Goal: Task Accomplishment & Management: Manage account settings

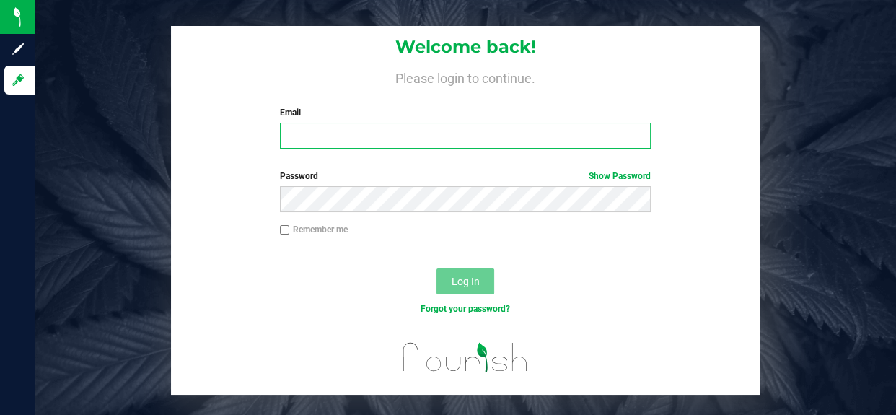
click at [392, 133] on input "Email" at bounding box center [465, 136] width 371 height 26
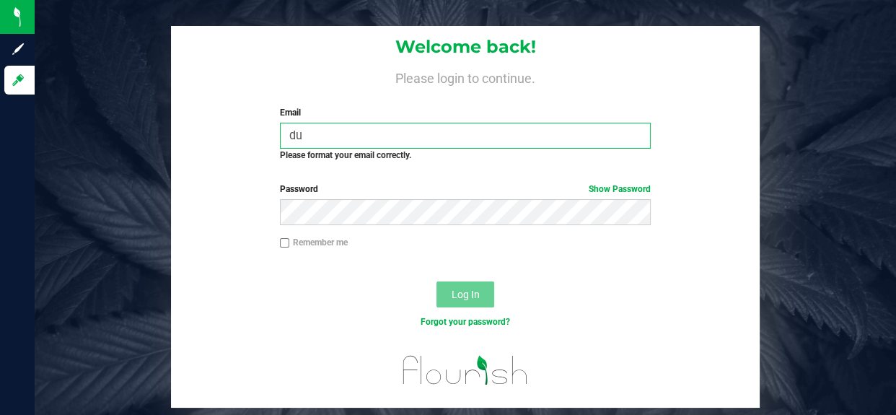
type input "d"
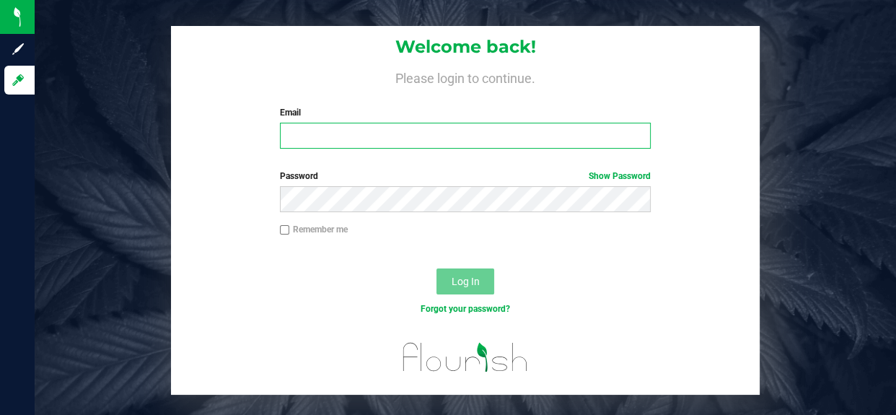
click at [504, 133] on input "Email" at bounding box center [465, 136] width 371 height 26
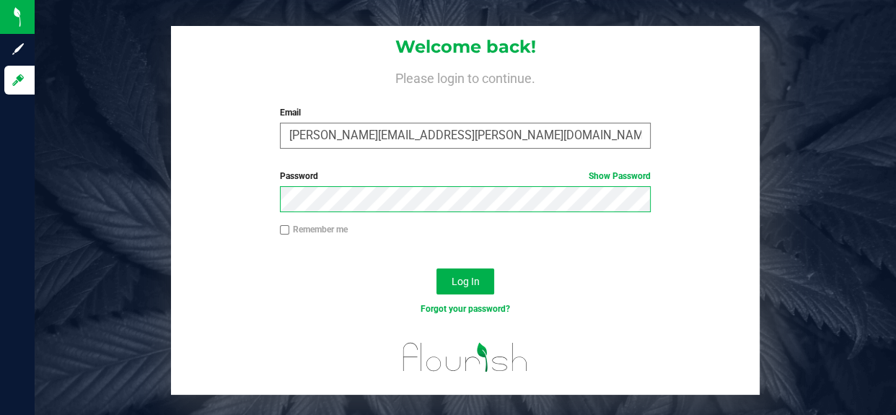
click at [436, 268] on button "Log In" at bounding box center [465, 281] width 58 height 26
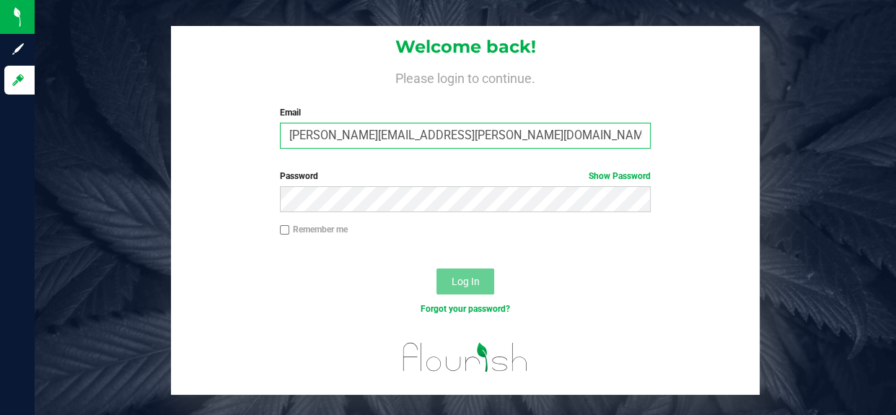
click at [351, 134] on input "[PERSON_NAME][EMAIL_ADDRESS][PERSON_NAME][DOMAIN_NAME]" at bounding box center [465, 136] width 371 height 26
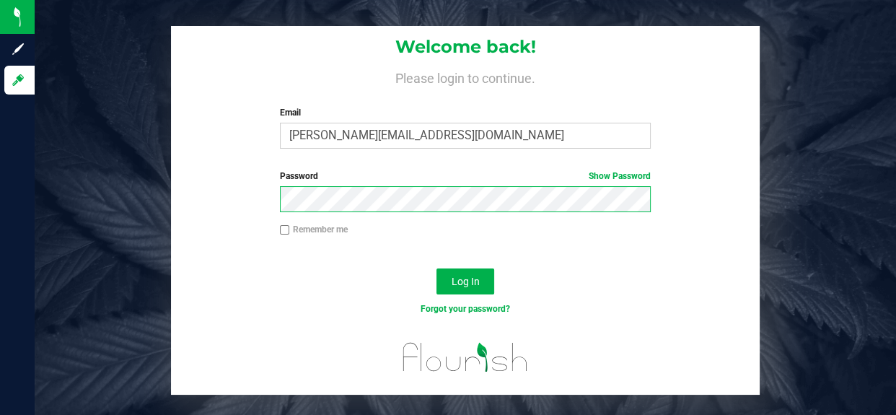
click at [436, 268] on button "Log In" at bounding box center [465, 281] width 58 height 26
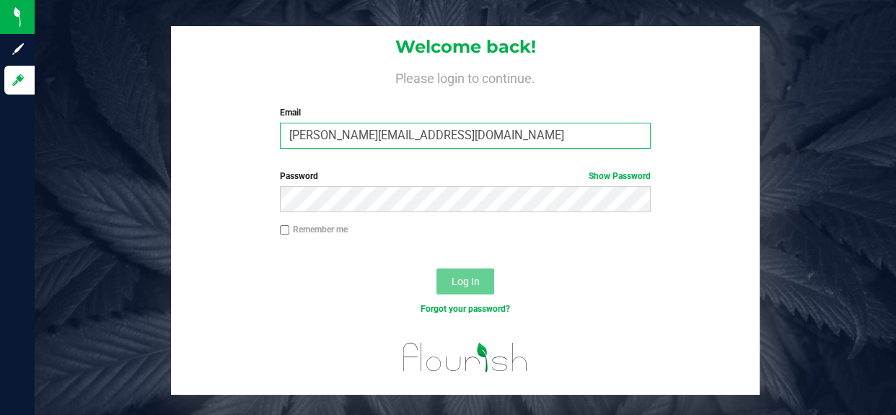
click at [424, 137] on input "[PERSON_NAME][EMAIL_ADDRESS][DOMAIN_NAME]" at bounding box center [465, 136] width 371 height 26
drag, startPoint x: 424, startPoint y: 137, endPoint x: 354, endPoint y: 128, distance: 69.8
click at [354, 128] on input "[PERSON_NAME][EMAIL_ADDRESS][DOMAIN_NAME]" at bounding box center [465, 136] width 371 height 26
drag, startPoint x: 365, startPoint y: 131, endPoint x: 289, endPoint y: 133, distance: 76.5
click at [289, 133] on input "[PERSON_NAME][EMAIL_ADDRESS][DOMAIN_NAME]" at bounding box center [465, 136] width 371 height 26
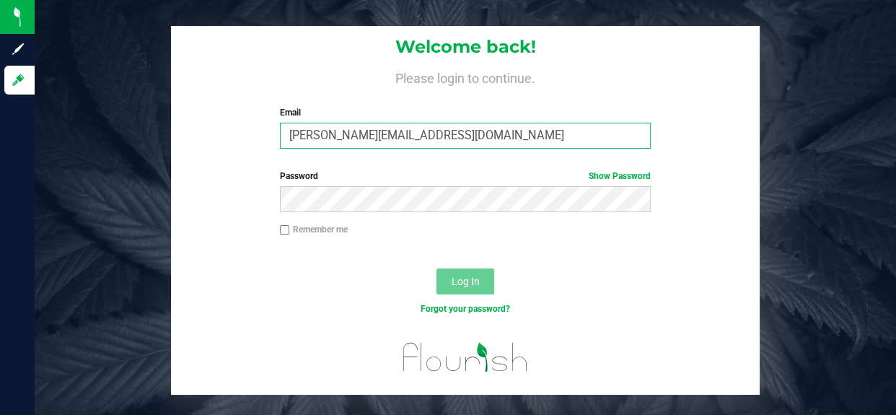
drag, startPoint x: 373, startPoint y: 143, endPoint x: 283, endPoint y: 160, distance: 91.8
click at [283, 160] on form "Welcome back! Please login to continue. Email [PERSON_NAME][EMAIL_ADDRESS][DOMA…" at bounding box center [465, 210] width 567 height 369
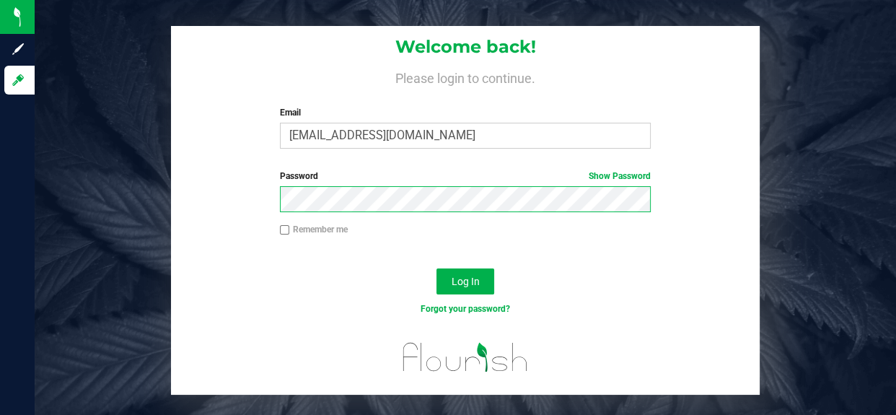
click at [436, 268] on button "Log In" at bounding box center [465, 281] width 58 height 26
click at [462, 286] on span "Log In" at bounding box center [466, 282] width 28 height 12
click at [436, 268] on button "Log In" at bounding box center [465, 281] width 58 height 26
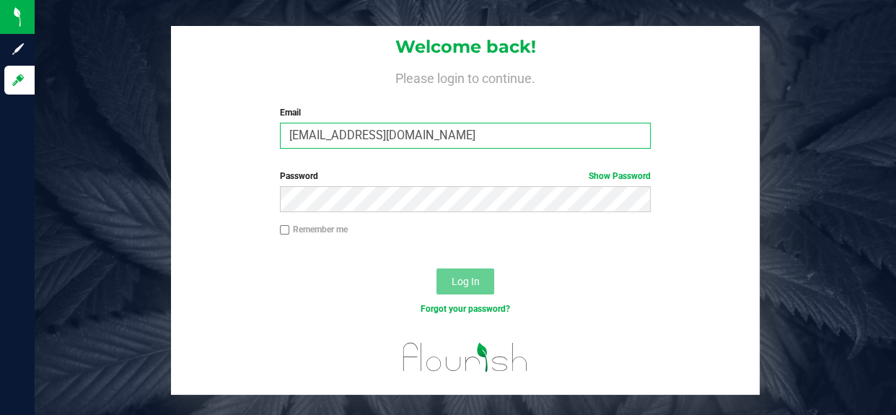
click at [383, 139] on input "[EMAIL_ADDRESS][DOMAIN_NAME]" at bounding box center [465, 136] width 371 height 26
type input "[DOMAIN_NAME][EMAIL_ADDRESS][DOMAIN_NAME]"
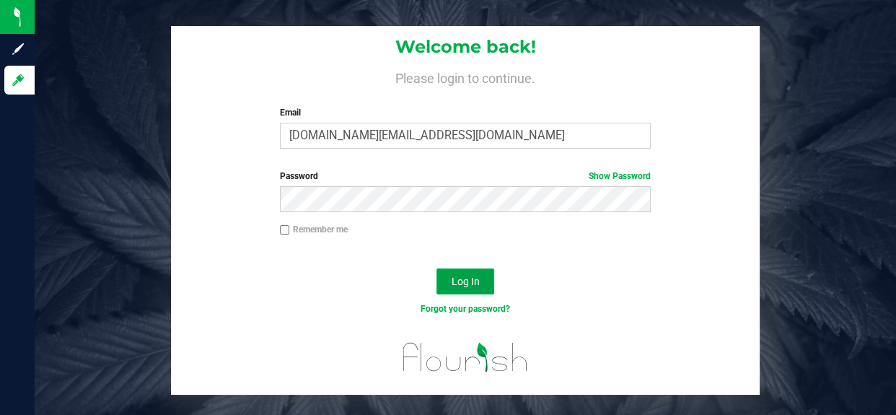
click at [451, 273] on button "Log In" at bounding box center [465, 281] width 58 height 26
